Goal: Task Accomplishment & Management: Manage account settings

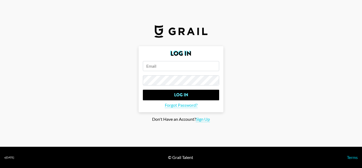
click at [171, 68] on input "email" at bounding box center [181, 66] width 76 height 10
type input "g"
type input "[EMAIL_ADDRESS][DOMAIN_NAME]"
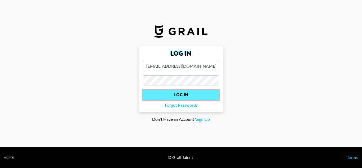
click at [166, 98] on input "Log In" at bounding box center [181, 95] width 76 height 11
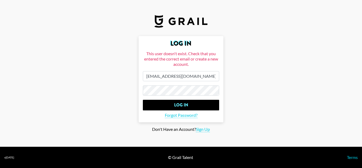
click at [143, 100] on input "Log In" at bounding box center [181, 105] width 76 height 11
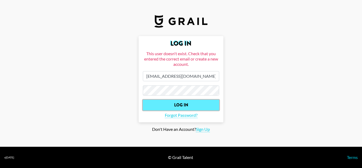
click at [174, 104] on input "Log In" at bounding box center [181, 105] width 76 height 11
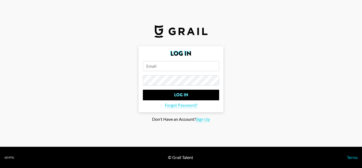
click at [166, 67] on input "email" at bounding box center [181, 66] width 76 height 10
type input "[EMAIL_ADDRESS][DOMAIN_NAME]"
click at [143, 90] on input "Log In" at bounding box center [181, 95] width 76 height 11
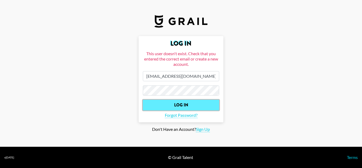
click at [180, 106] on input "Log In" at bounding box center [181, 105] width 76 height 11
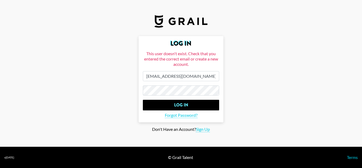
click at [143, 100] on input "Log In" at bounding box center [181, 105] width 76 height 11
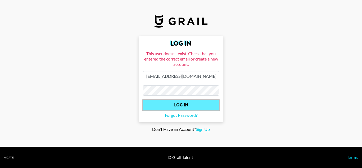
click at [185, 102] on input "Log In" at bounding box center [181, 105] width 76 height 11
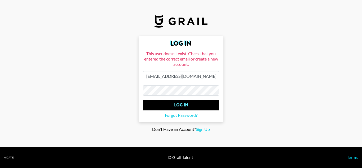
click at [143, 100] on input "Log In" at bounding box center [181, 105] width 76 height 11
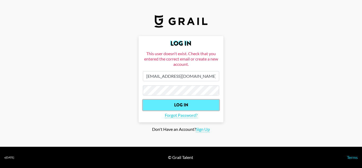
click at [182, 103] on input "Log In" at bounding box center [181, 105] width 76 height 11
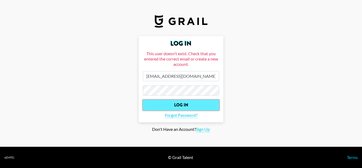
click at [182, 103] on input "Log In" at bounding box center [181, 105] width 76 height 11
